Goal: Find specific page/section: Find specific page/section

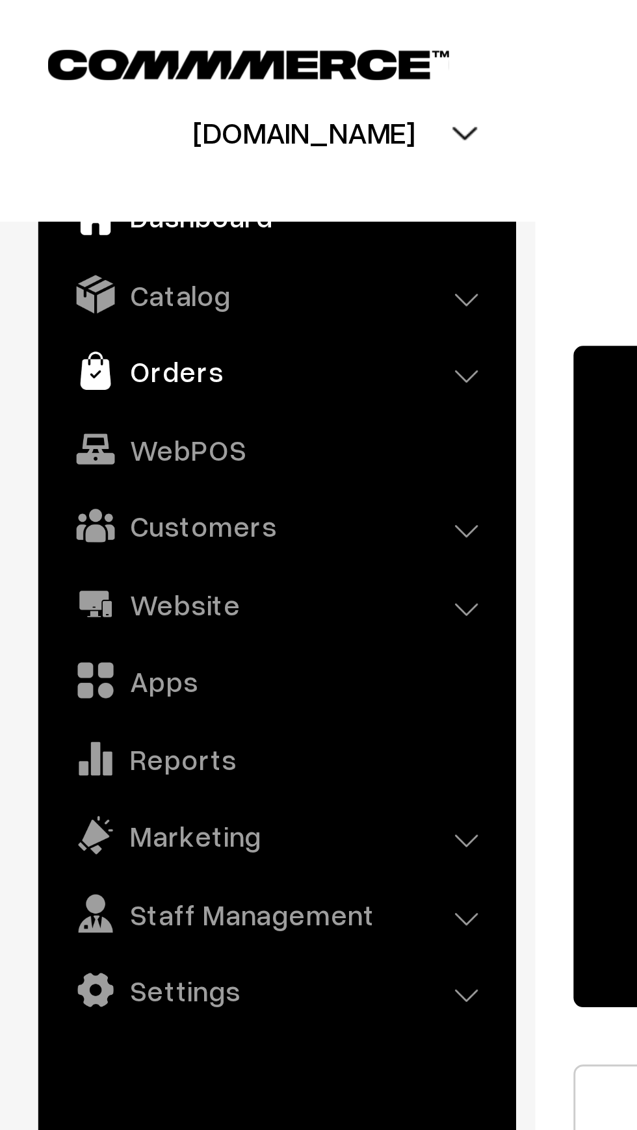
click at [81, 133] on link "Orders" at bounding box center [93, 125] width 155 height 23
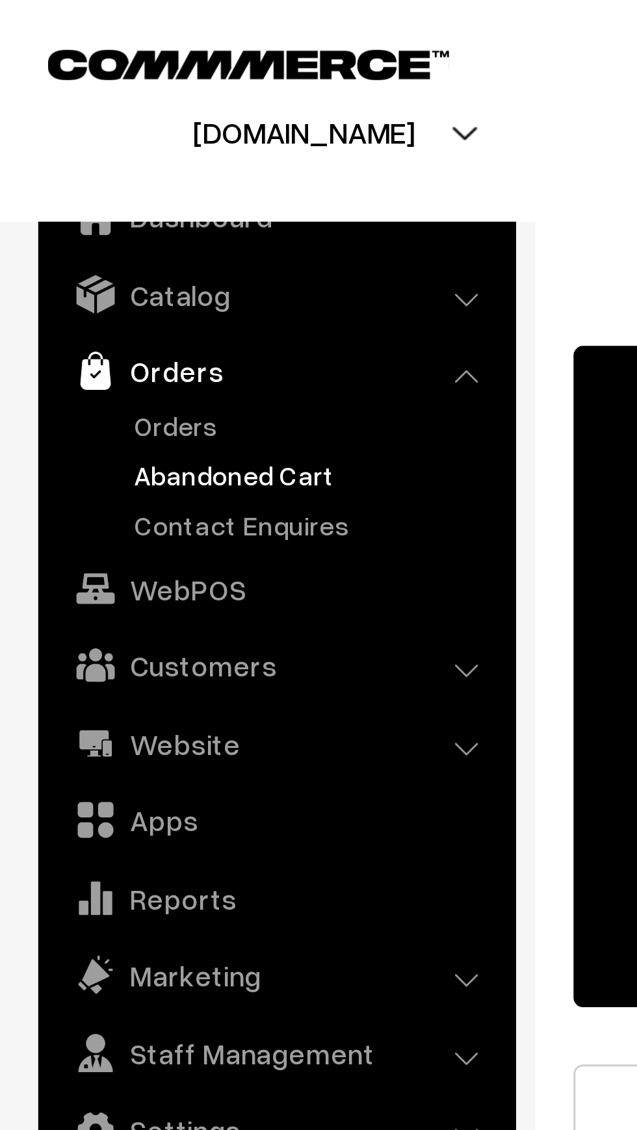
click at [94, 166] on link "Abandoned Cart" at bounding box center [106, 162] width 129 height 14
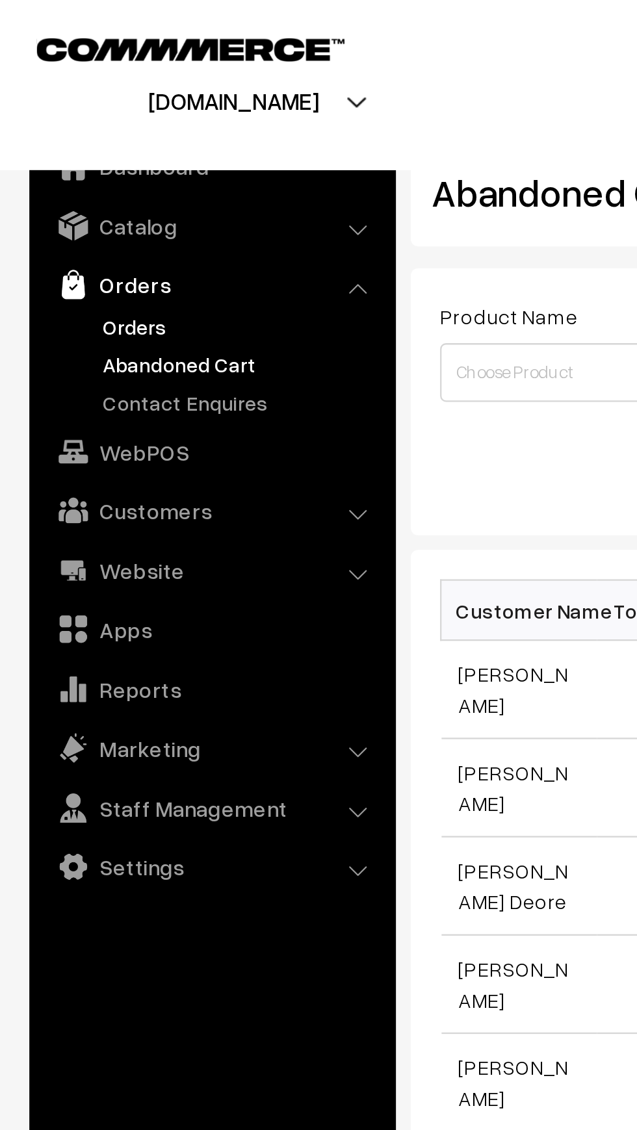
click at [68, 147] on link "Orders" at bounding box center [106, 145] width 129 height 14
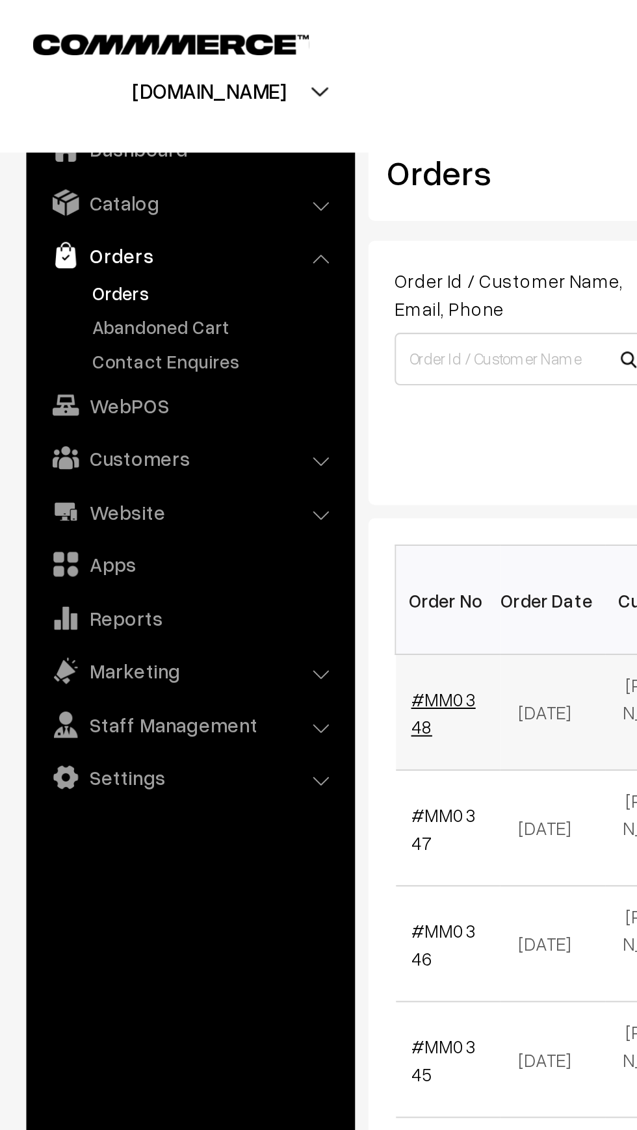
click at [222, 348] on link "#MM0348" at bounding box center [219, 352] width 32 height 25
